Goal: Information Seeking & Learning: Learn about a topic

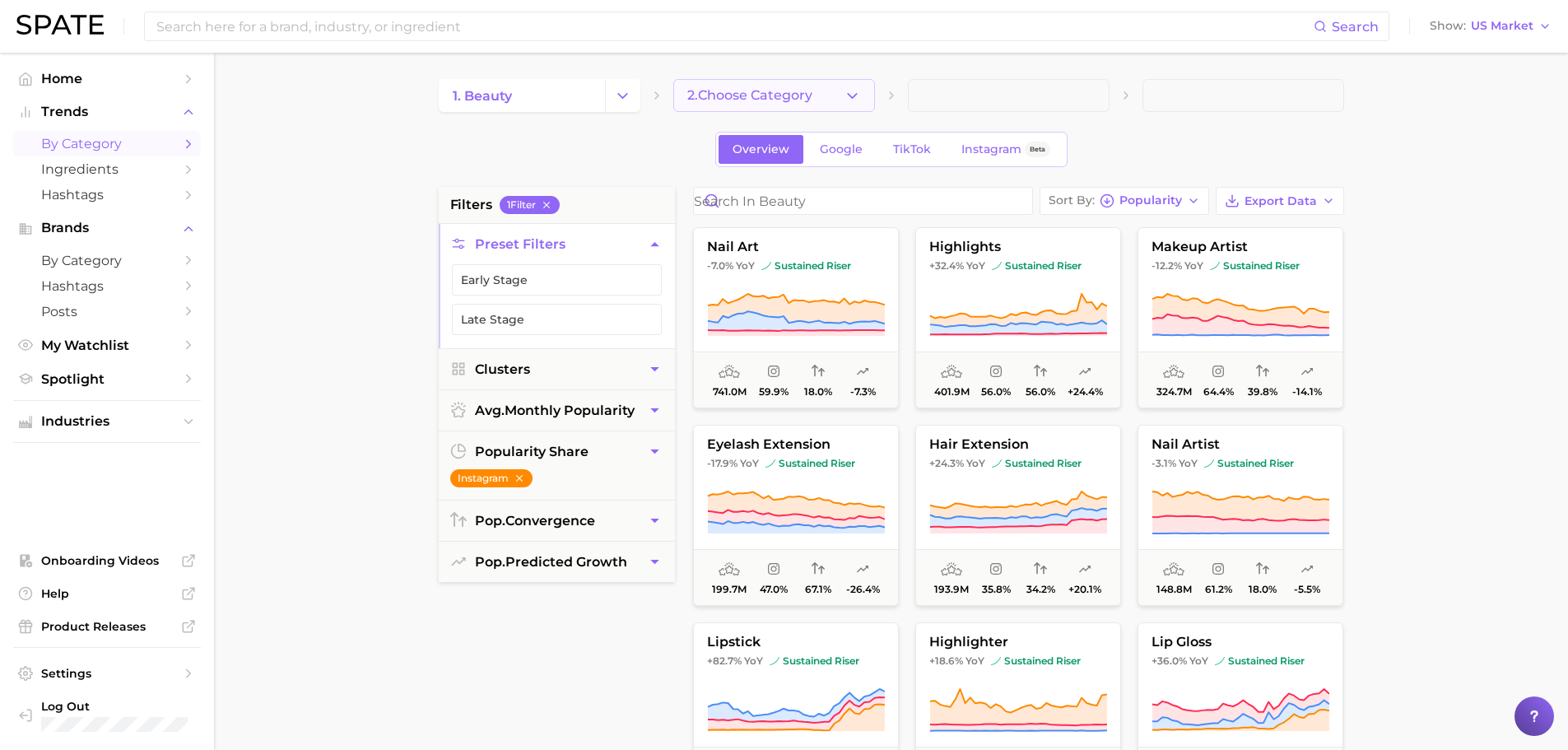
click at [859, 97] on icon "button" at bounding box center [853, 96] width 17 height 17
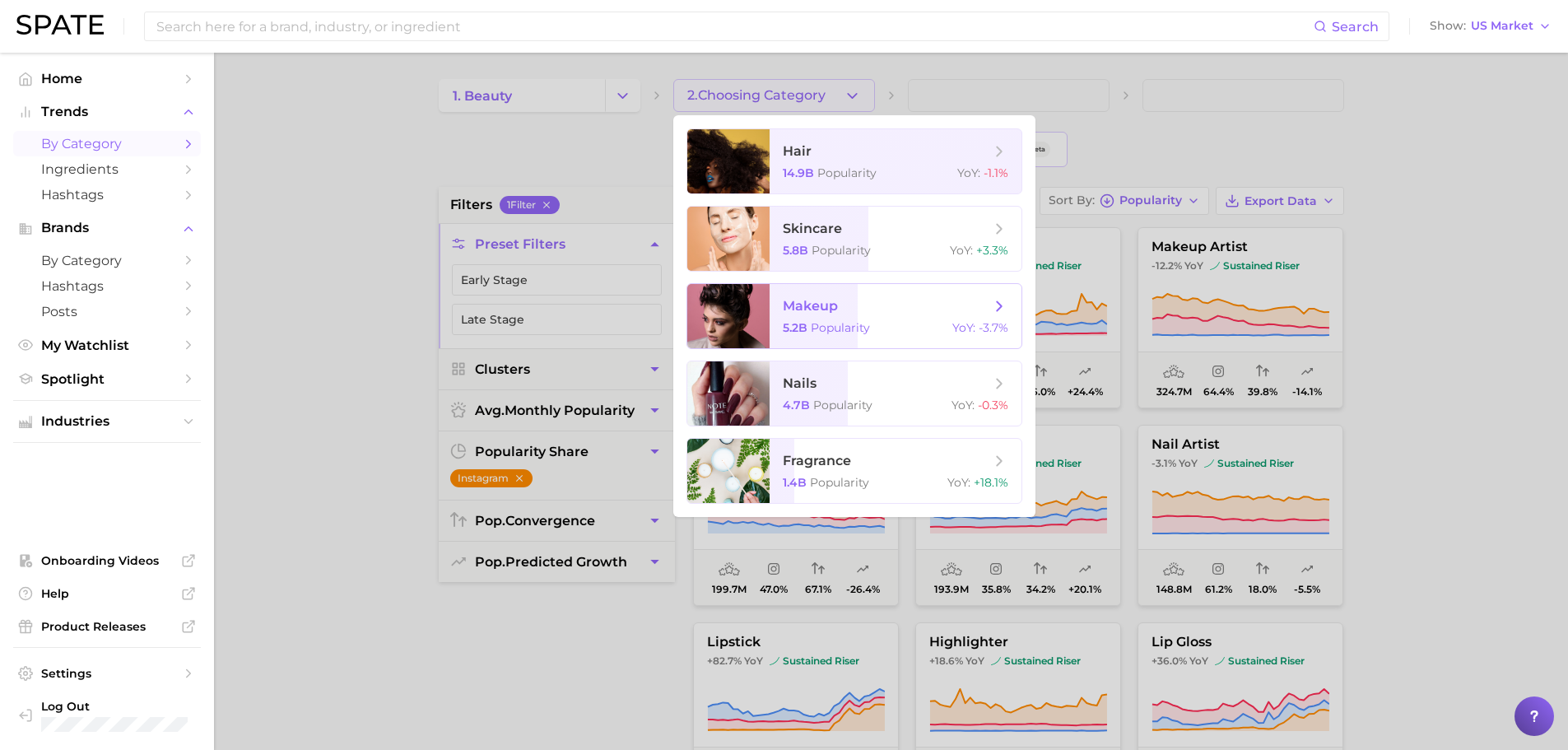
click at [828, 312] on span "makeup 5.2b Popularity YoY : -3.7%" at bounding box center [896, 316] width 252 height 64
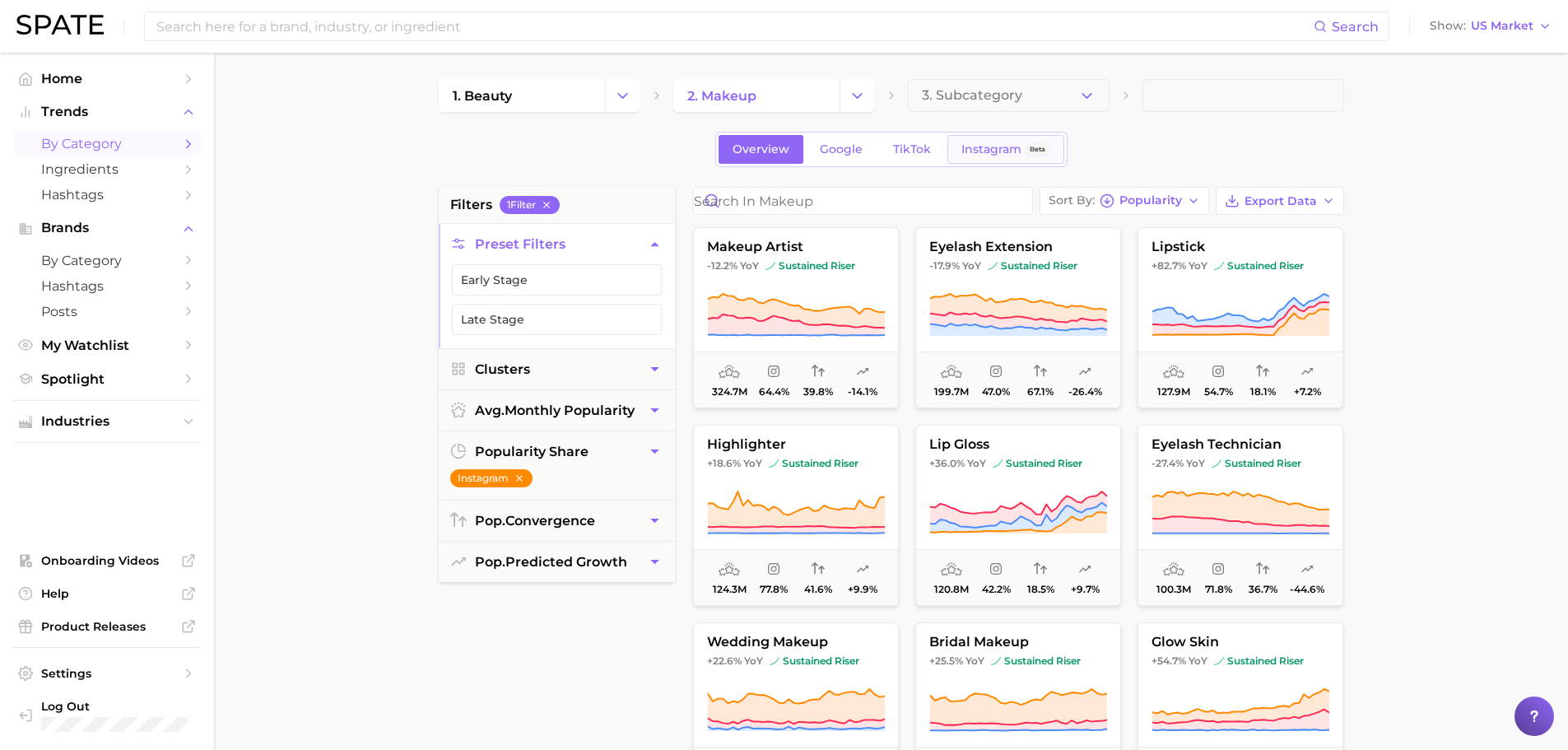
click at [1002, 145] on span "Instagram" at bounding box center [992, 149] width 60 height 14
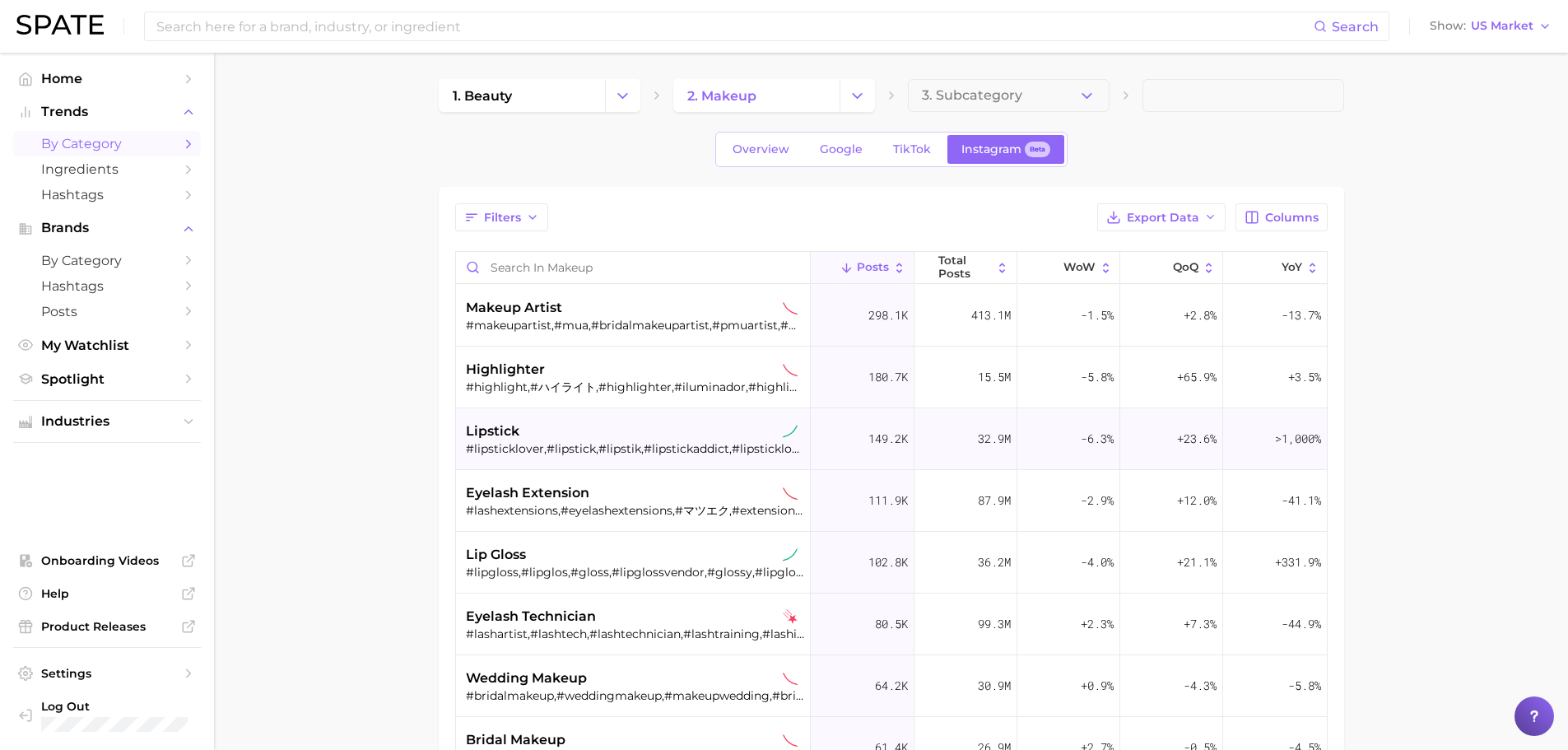
click at [551, 436] on div "lipstick" at bounding box center [635, 431] width 338 height 20
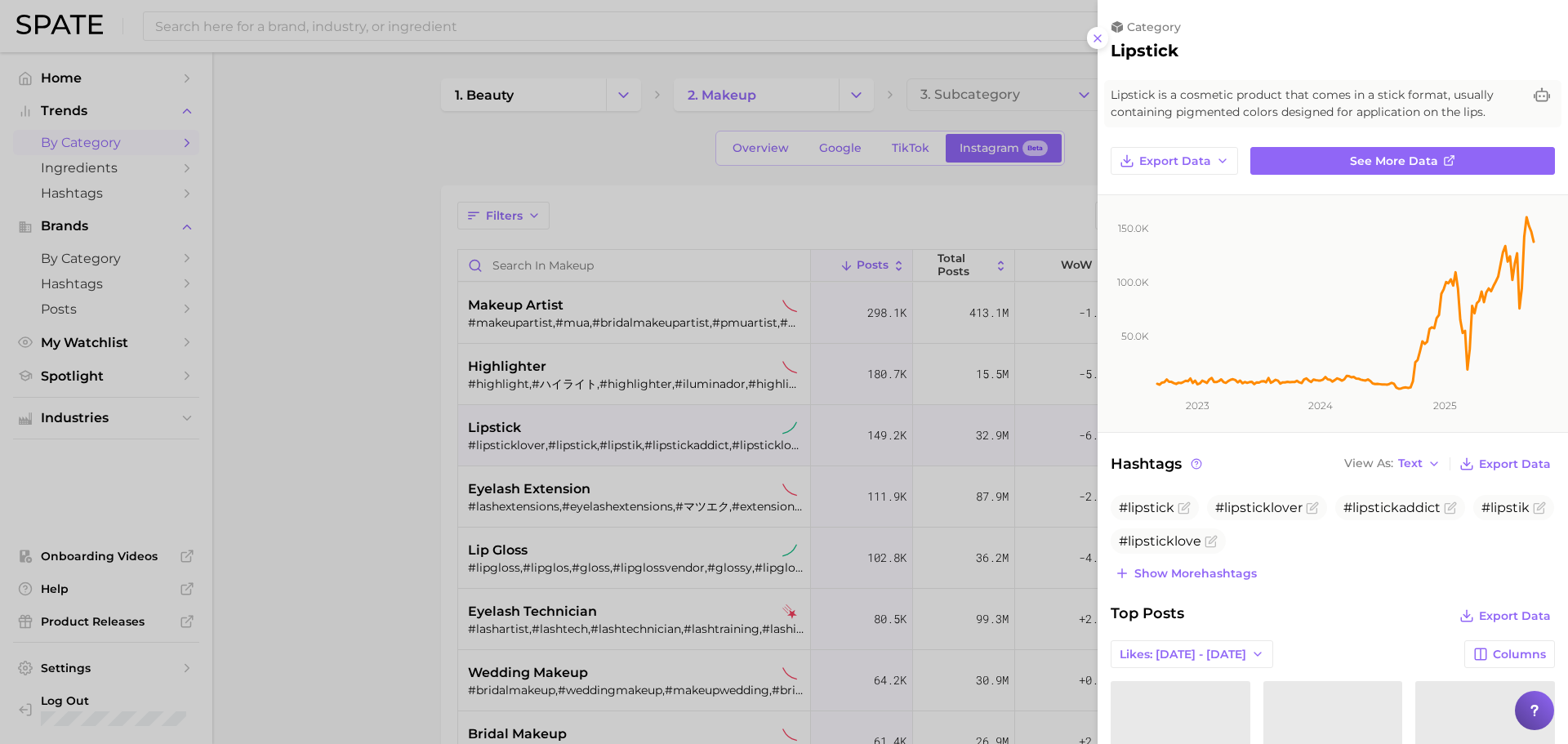
click at [898, 201] on div at bounding box center [784, 372] width 1568 height 744
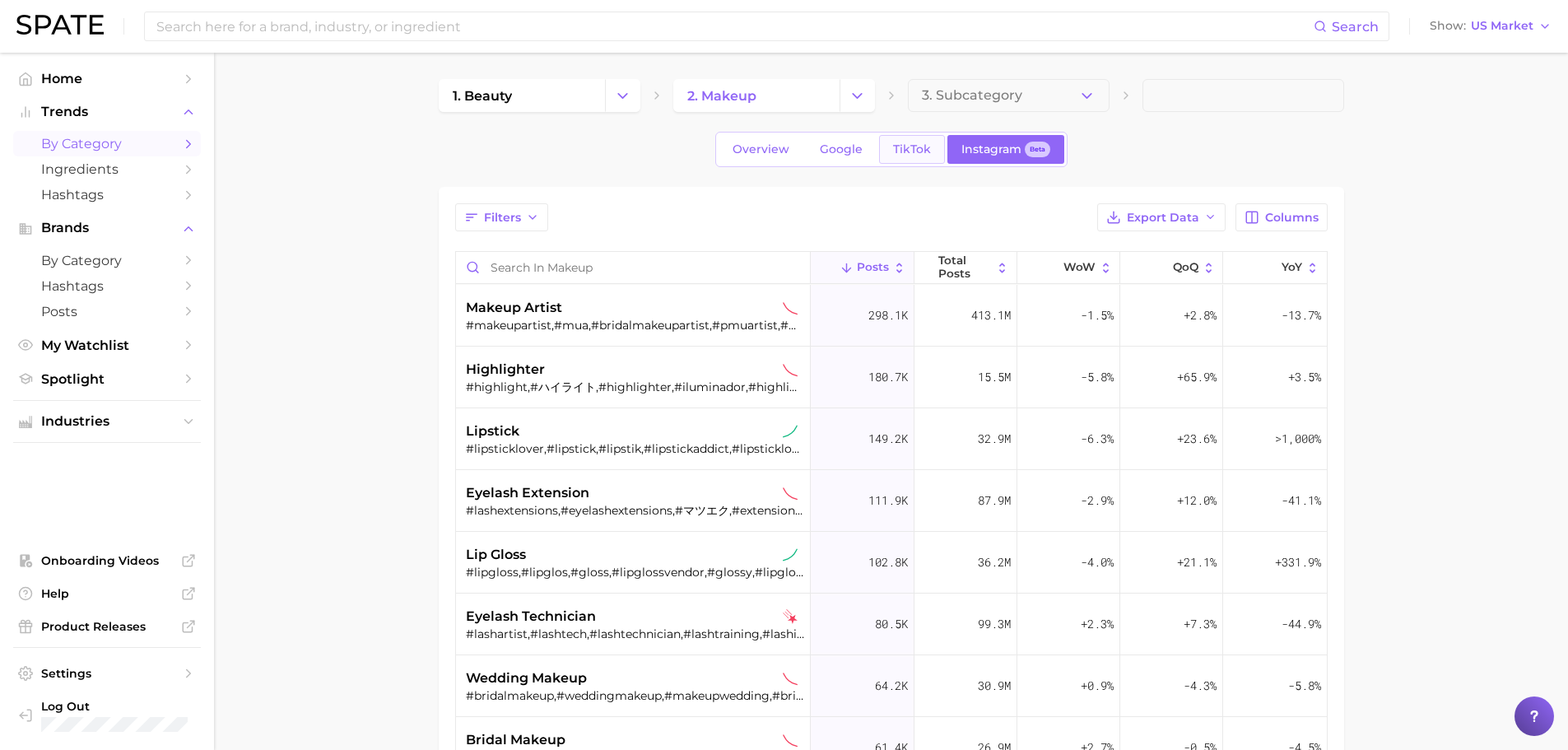
click at [913, 149] on span "TikTok" at bounding box center [912, 149] width 38 height 14
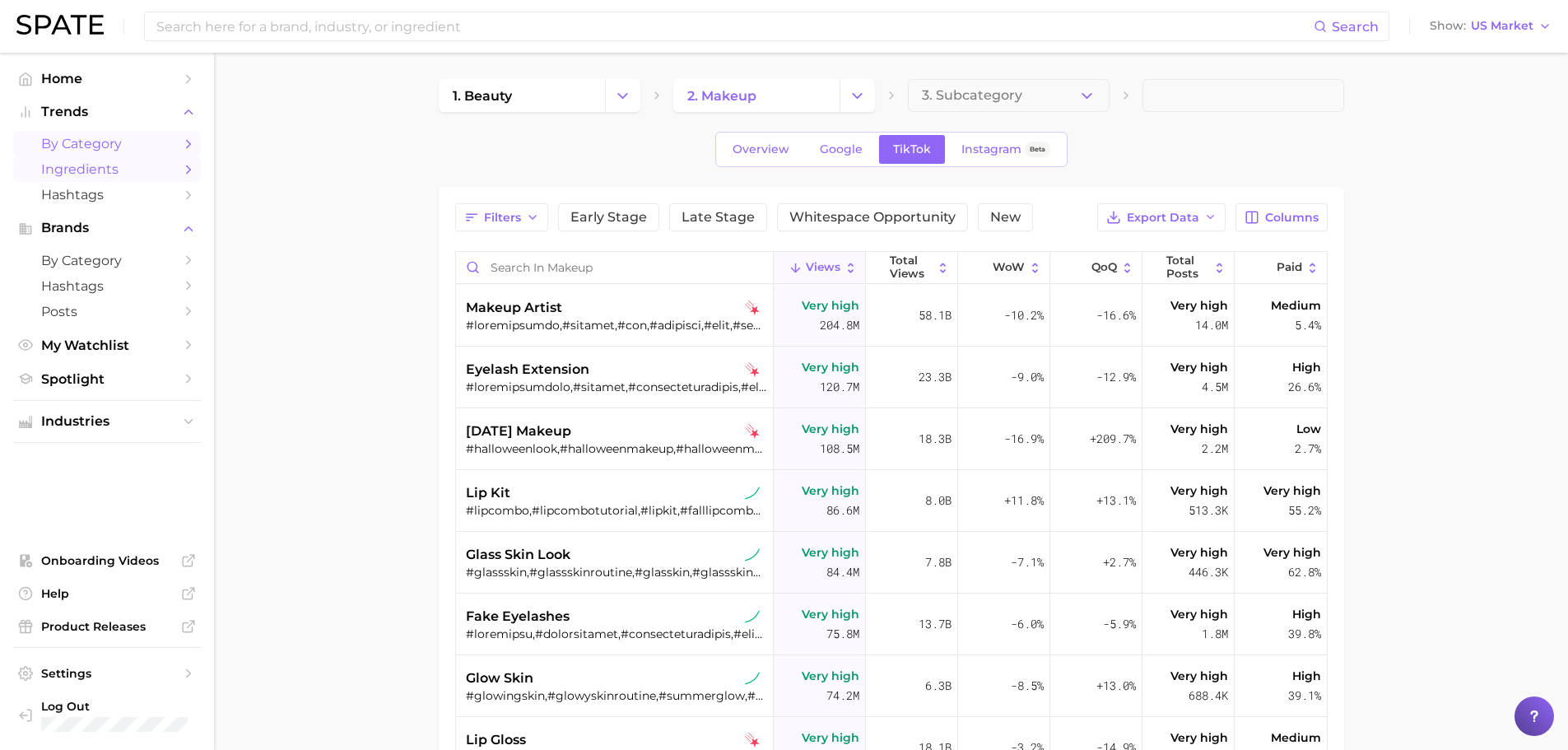
click at [104, 170] on span "Ingredients" at bounding box center [107, 169] width 132 height 16
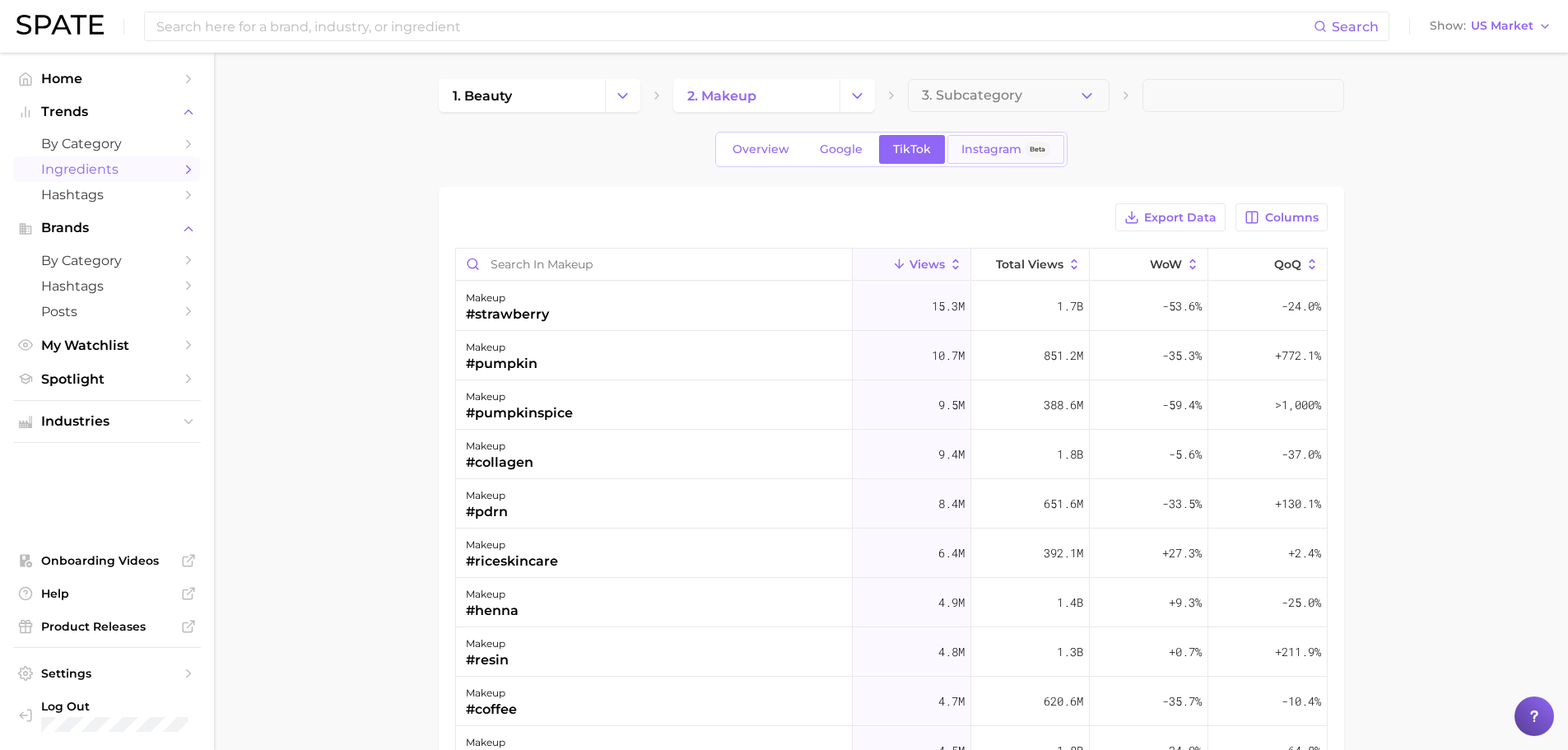
click at [969, 148] on span "Instagram" at bounding box center [992, 149] width 60 height 14
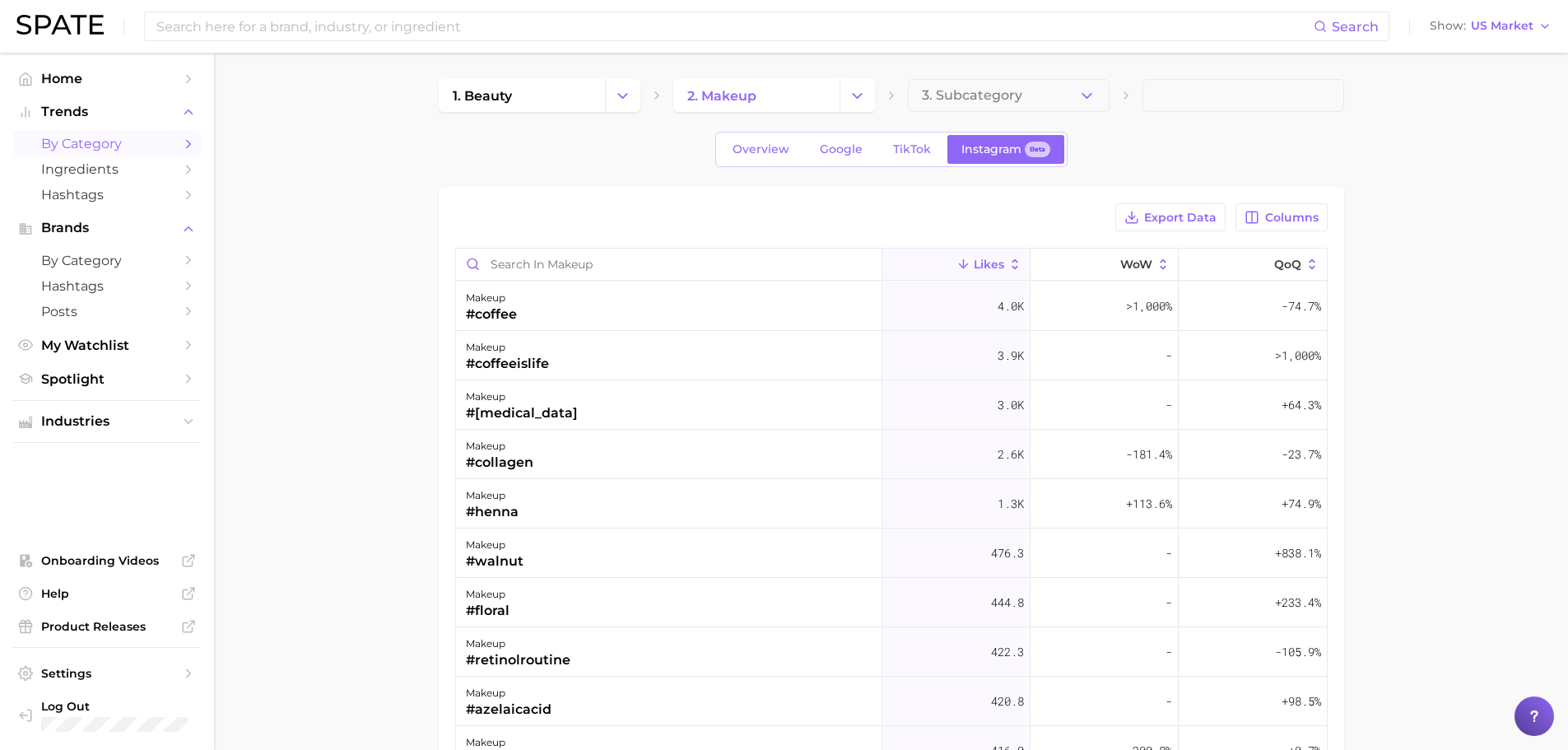
click at [98, 143] on span "by Category" at bounding box center [107, 143] width 132 height 16
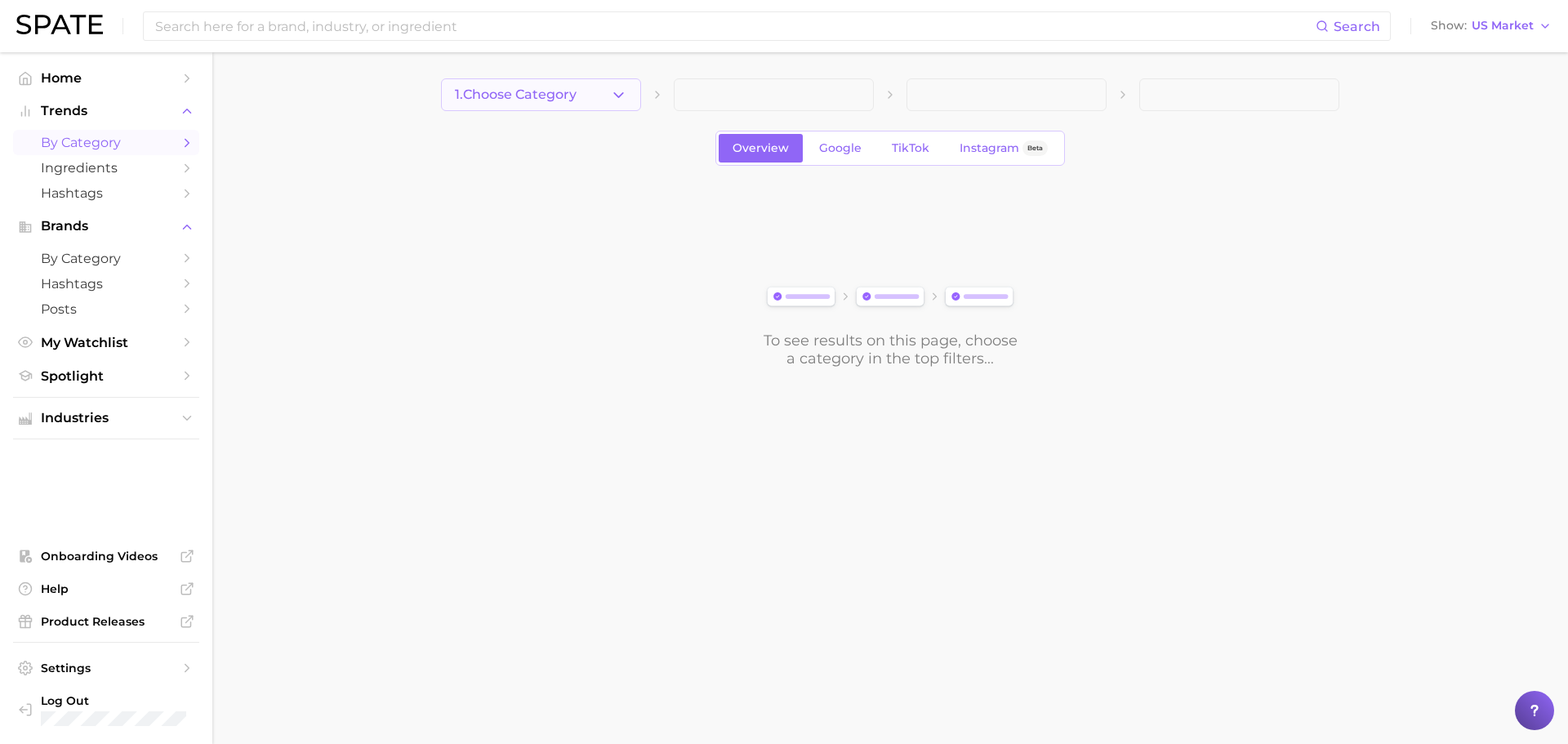
click at [628, 98] on button "1. Choose Category" at bounding box center [541, 95] width 200 height 33
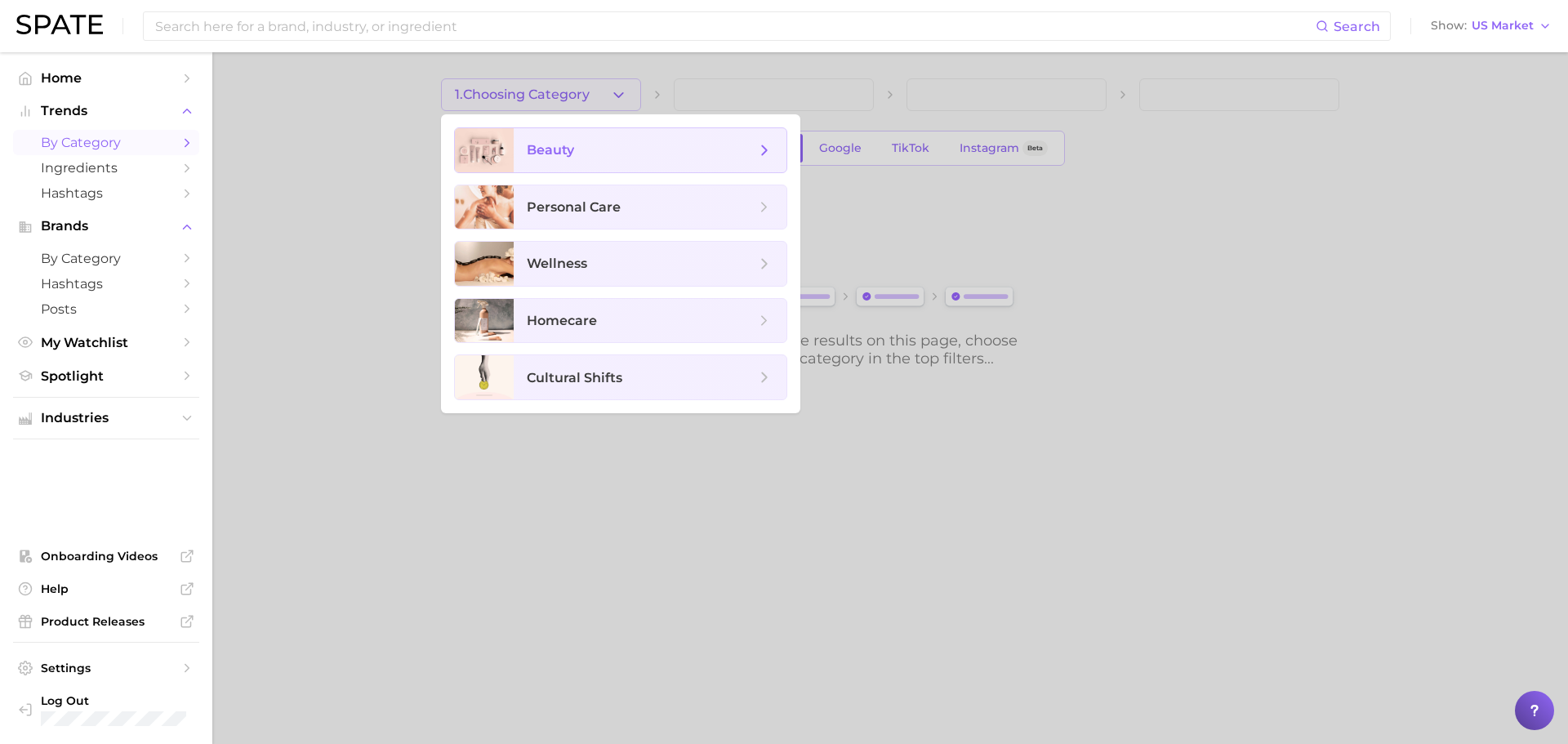
click at [559, 150] on span "beauty" at bounding box center [550, 150] width 47 height 15
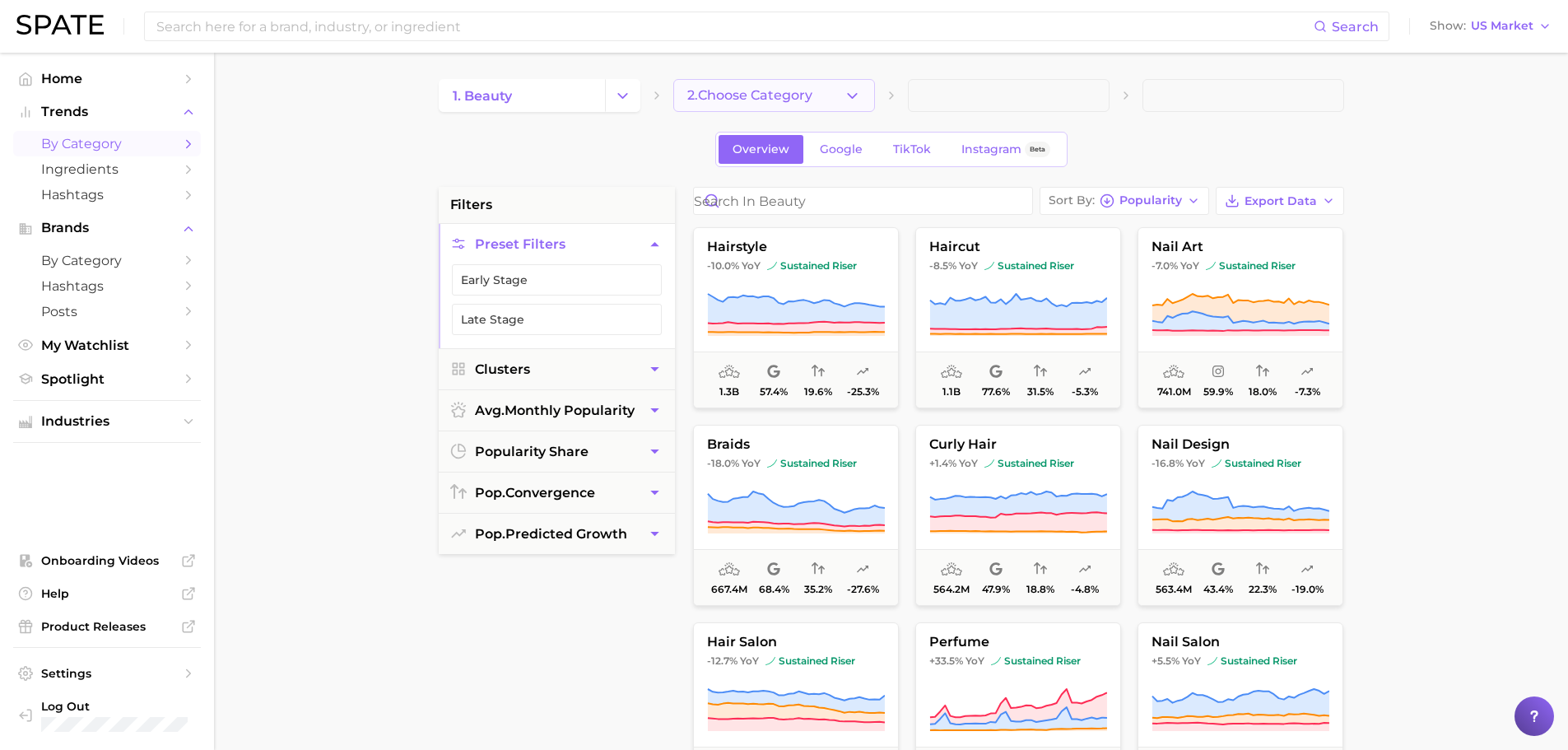
click at [749, 98] on span "2. Choose Category" at bounding box center [749, 95] width 125 height 15
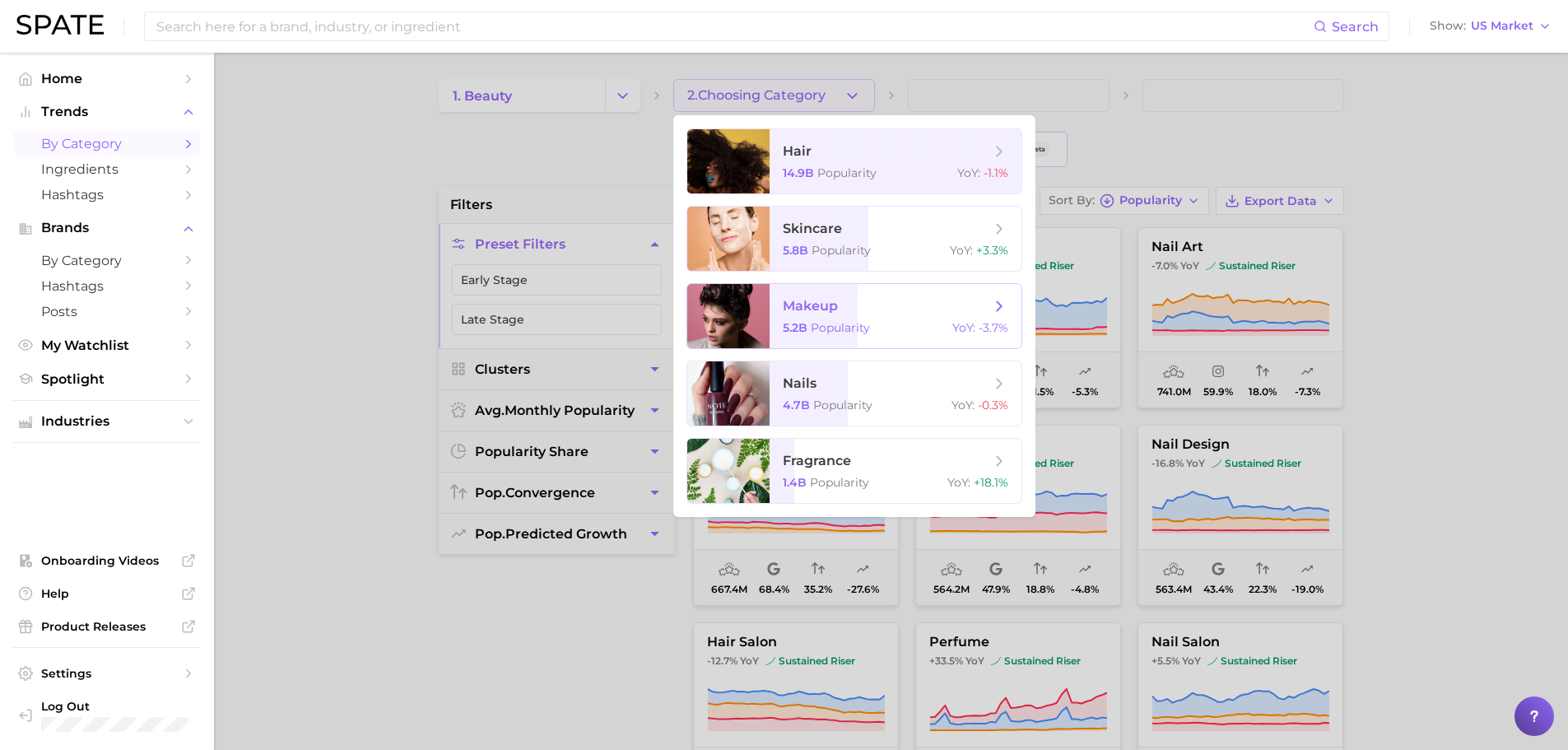
click at [827, 310] on span "makeup" at bounding box center [810, 306] width 55 height 16
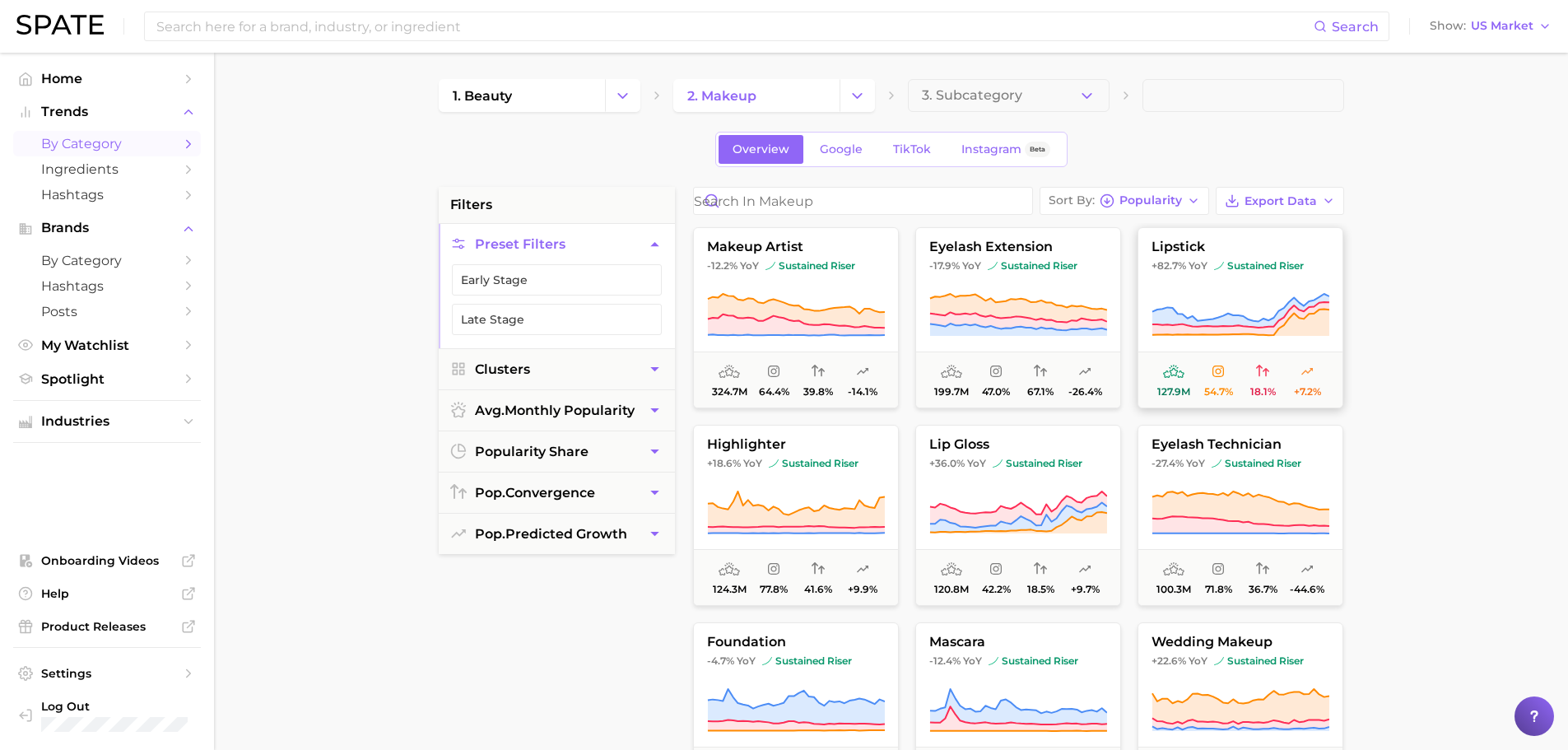
click at [1219, 280] on button "lipstick +82.7% YoY sustained riser 127.9m 54.7% 18.1% +7.2%" at bounding box center [1240, 318] width 205 height 181
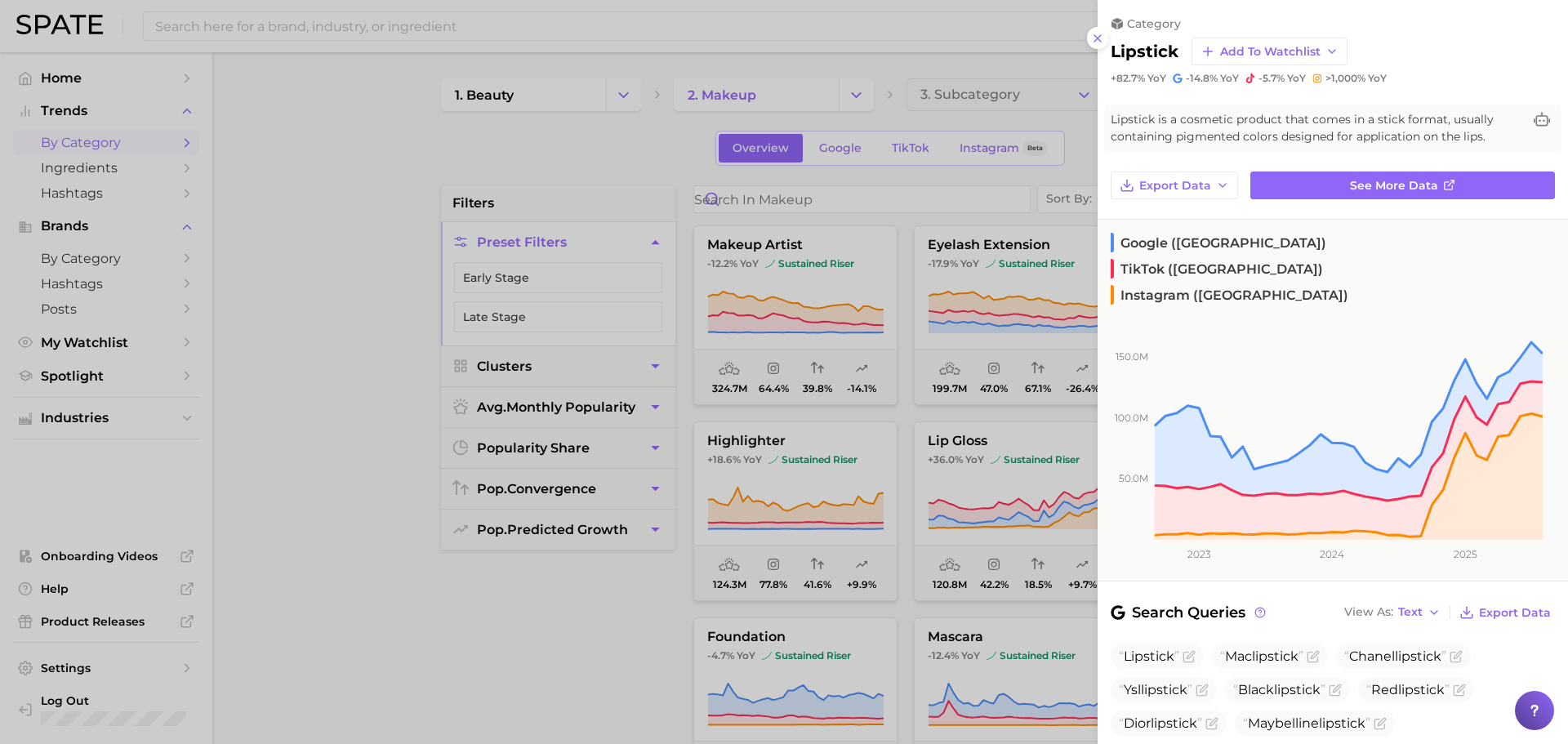
click at [1095, 39] on icon at bounding box center [1097, 38] width 13 height 13
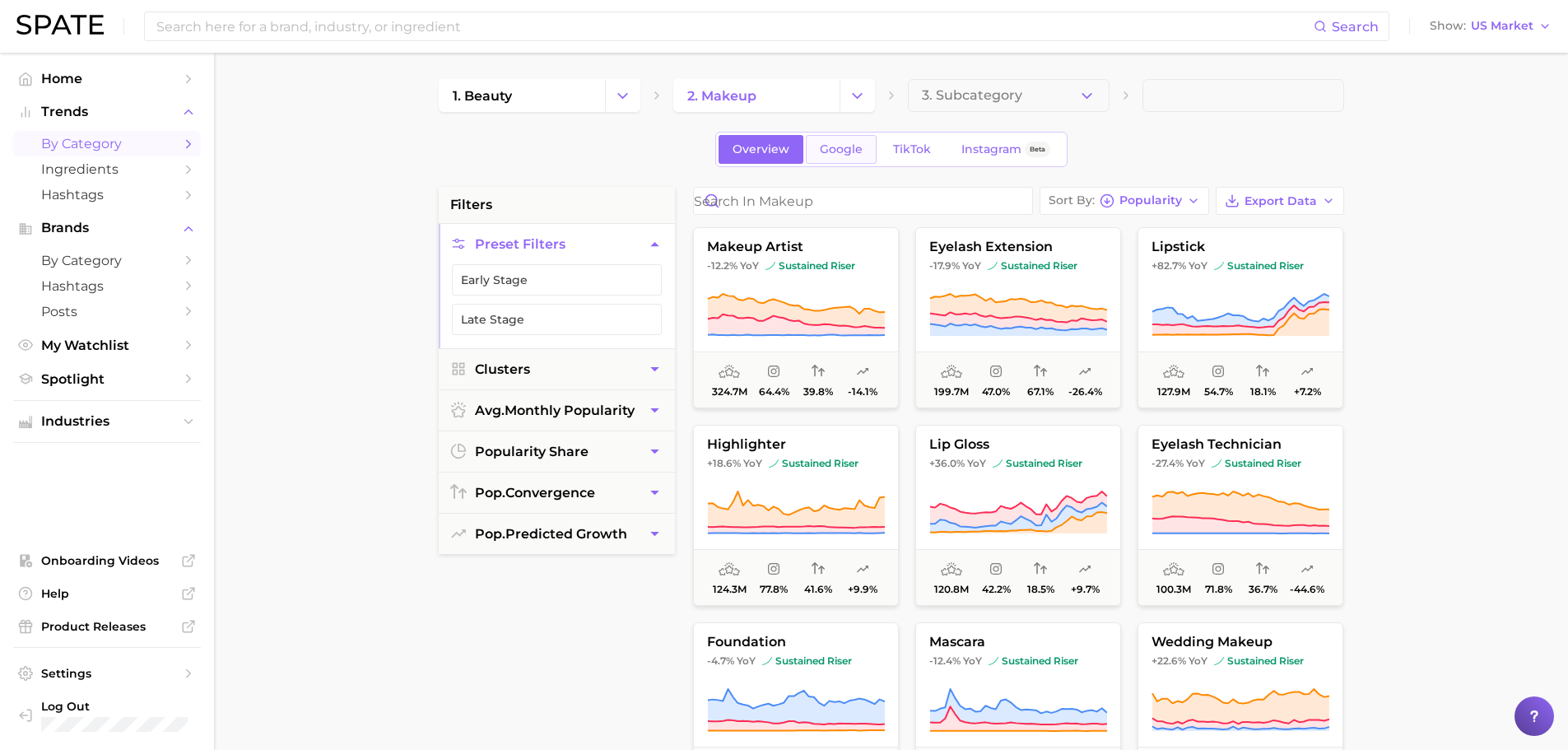
click at [834, 150] on span "Google" at bounding box center [841, 149] width 43 height 14
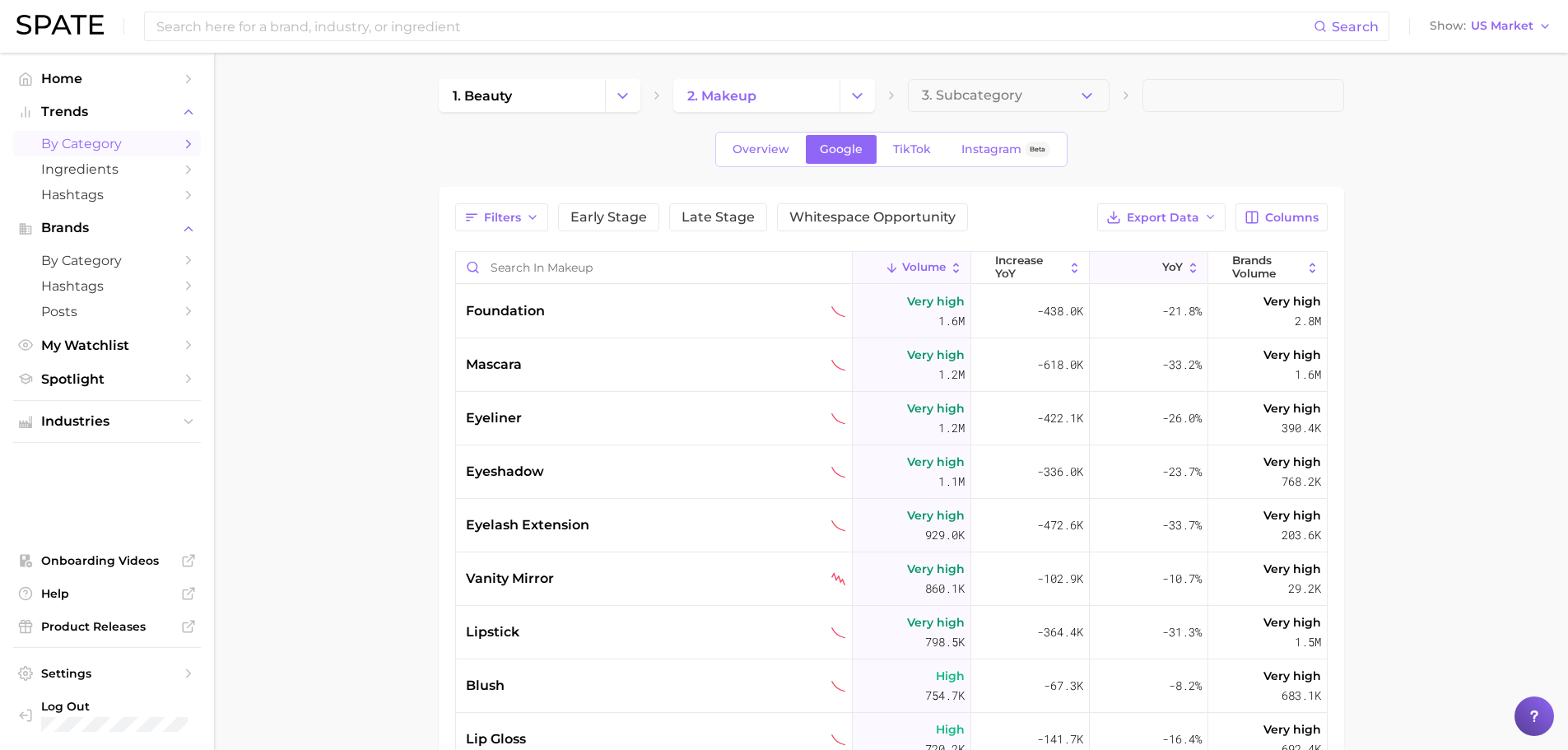
click at [1174, 268] on button "YoY" at bounding box center [1149, 268] width 118 height 32
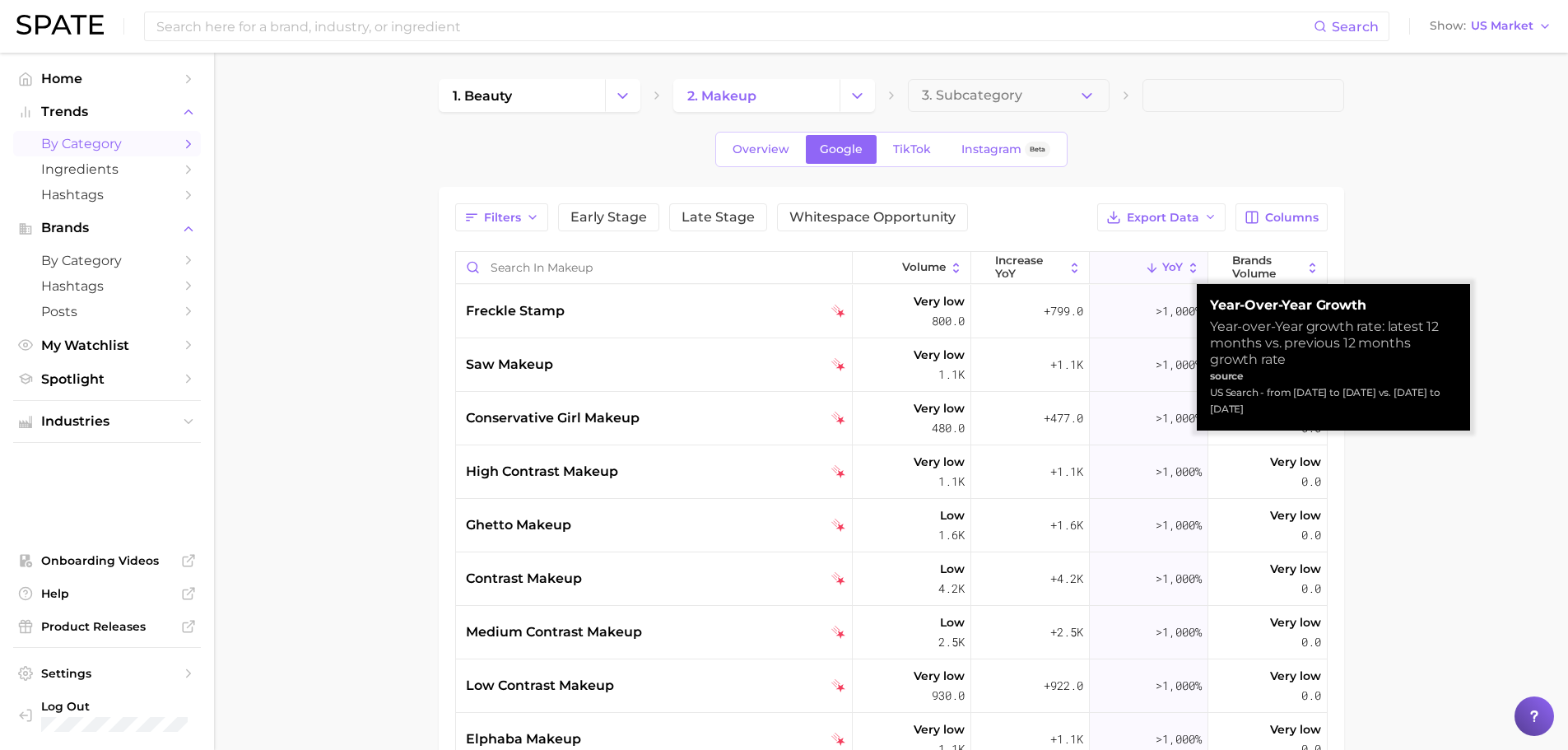
click at [1174, 268] on button "YoY" at bounding box center [1149, 268] width 118 height 32
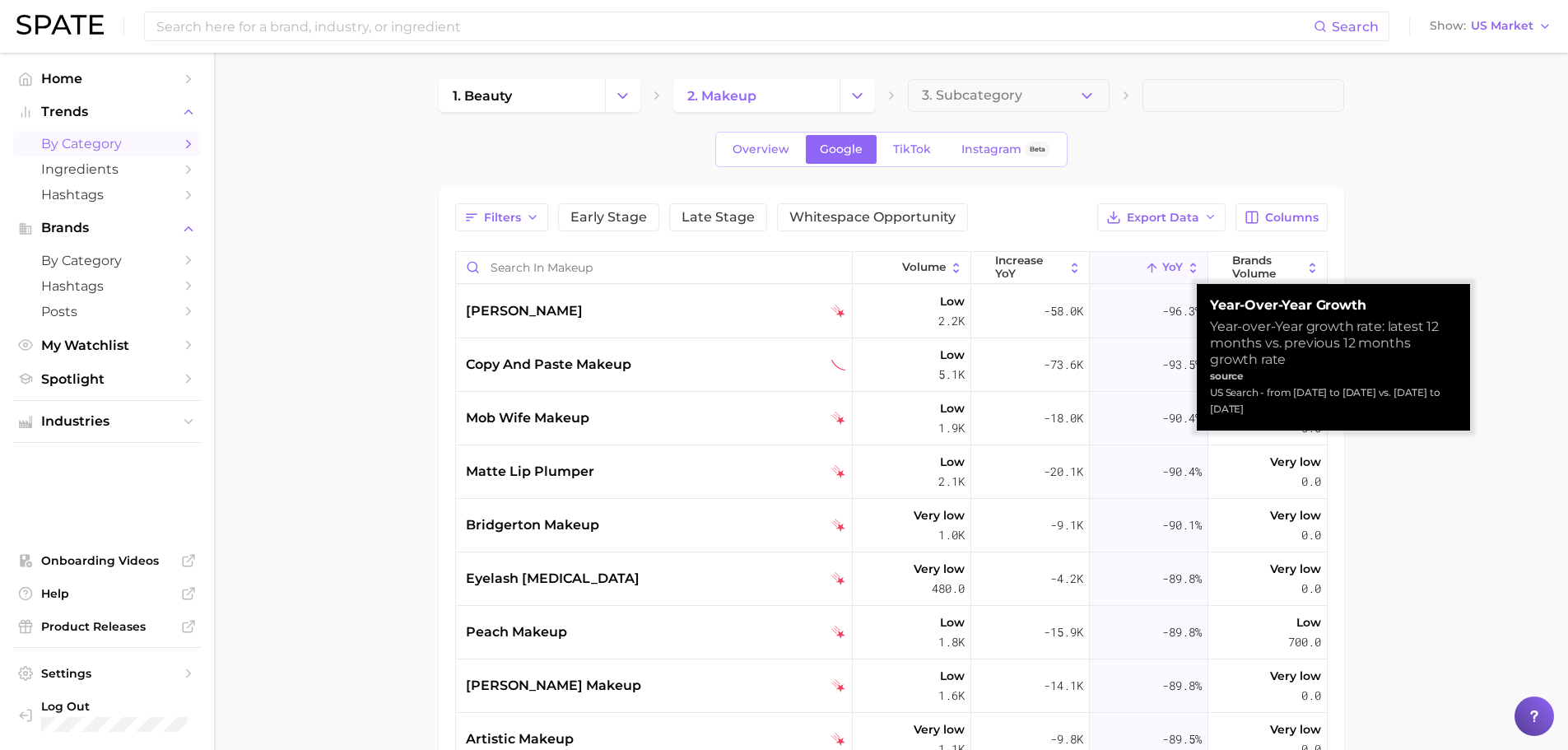
click at [1174, 268] on button "YoY" at bounding box center [1149, 268] width 118 height 32
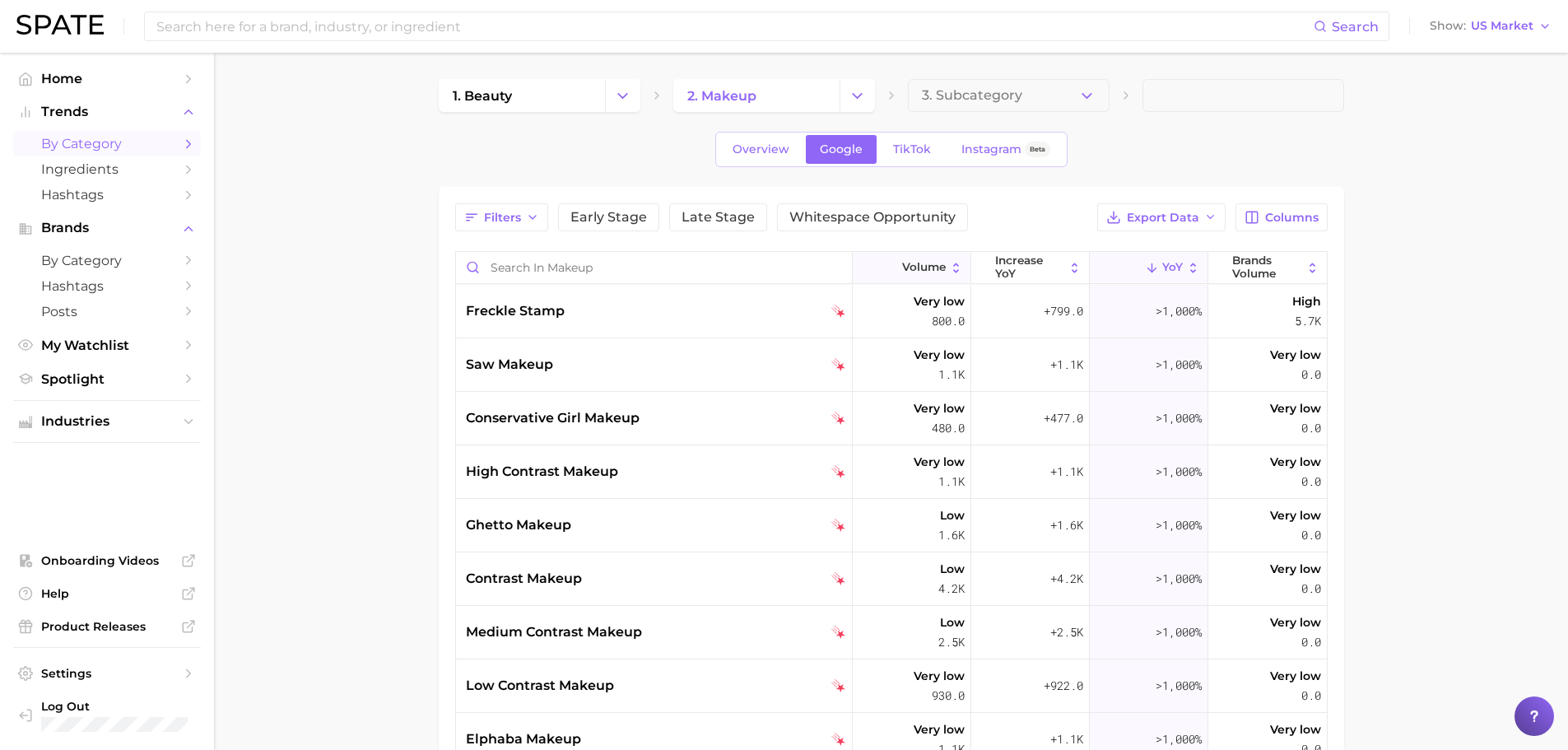
click at [934, 273] on span "Volume" at bounding box center [923, 267] width 44 height 13
